Goal: Find contact information: Find contact information

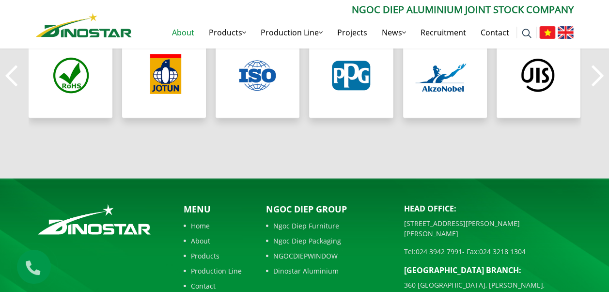
scroll to position [911, 0]
click at [149, 178] on footer "hotline 024 3942 2828 Menu Home About Products Production Line Contact Tel:" at bounding box center [304, 287] width 609 height 218
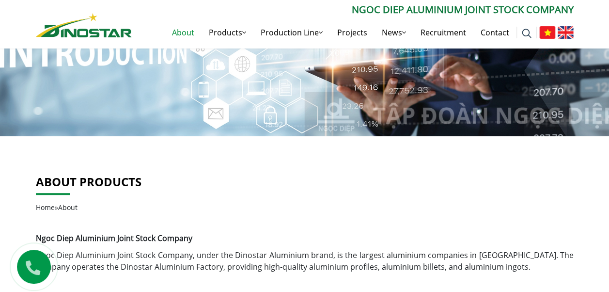
scroll to position [0, 0]
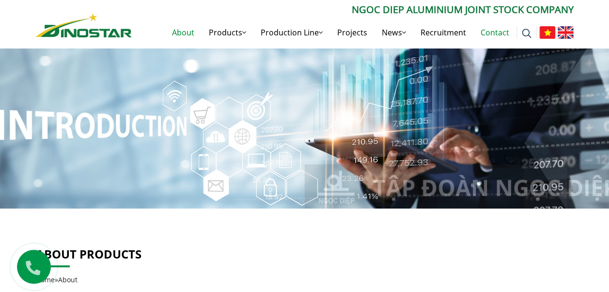
click at [502, 30] on link "Contact" at bounding box center [494, 32] width 43 height 31
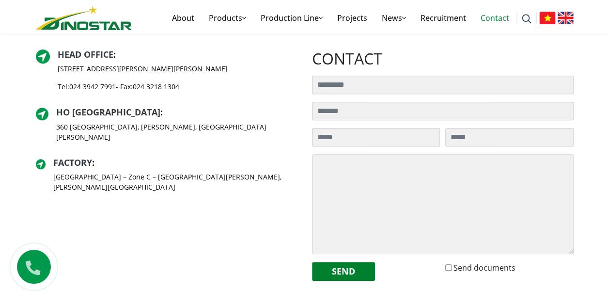
scroll to position [241, 0]
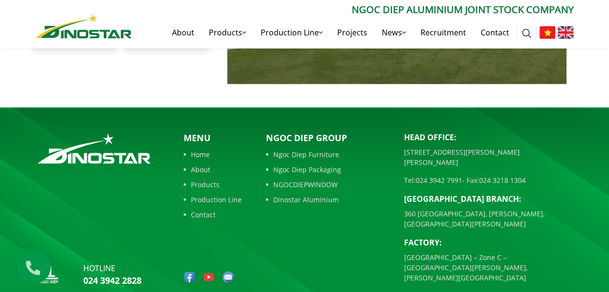
scroll to position [2221, 0]
